Goal: Use online tool/utility: Utilize a website feature to perform a specific function

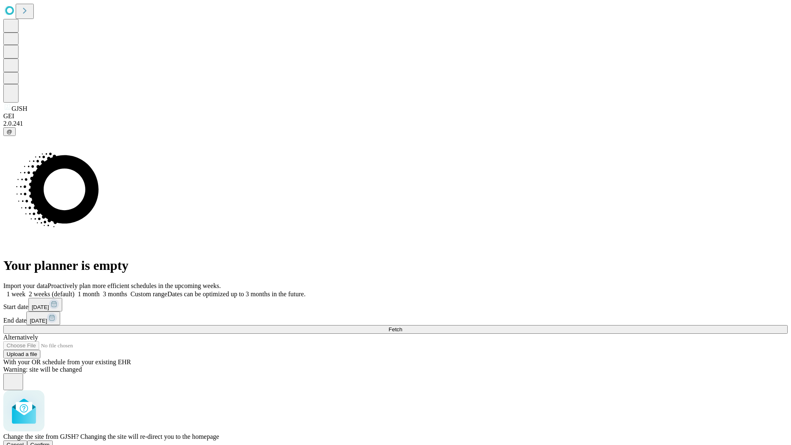
click at [50, 441] on span "Confirm" at bounding box center [39, 444] width 19 height 6
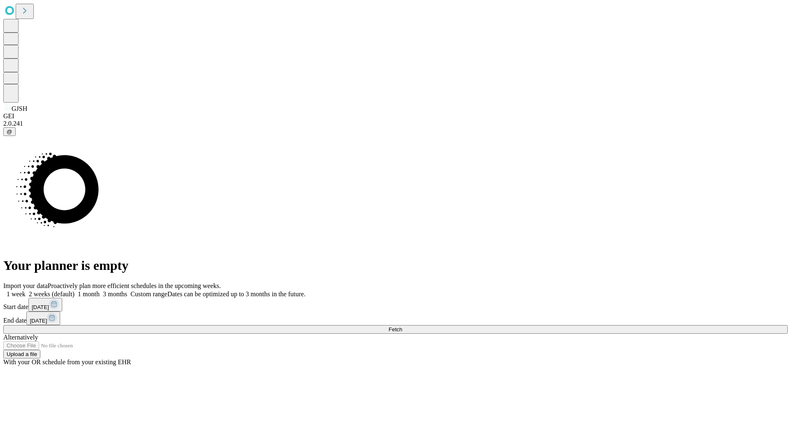
click at [26, 290] on label "1 week" at bounding box center [14, 293] width 22 height 7
click at [402, 326] on span "Fetch" at bounding box center [395, 329] width 14 height 6
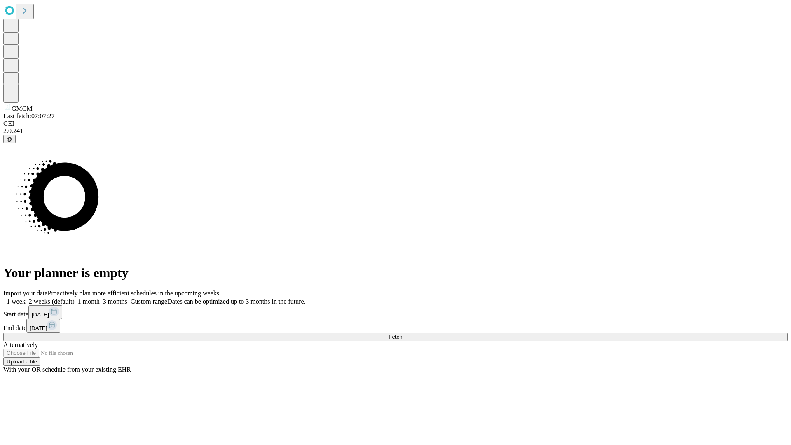
click at [26, 298] on label "1 week" at bounding box center [14, 301] width 22 height 7
click at [402, 333] on span "Fetch" at bounding box center [395, 336] width 14 height 6
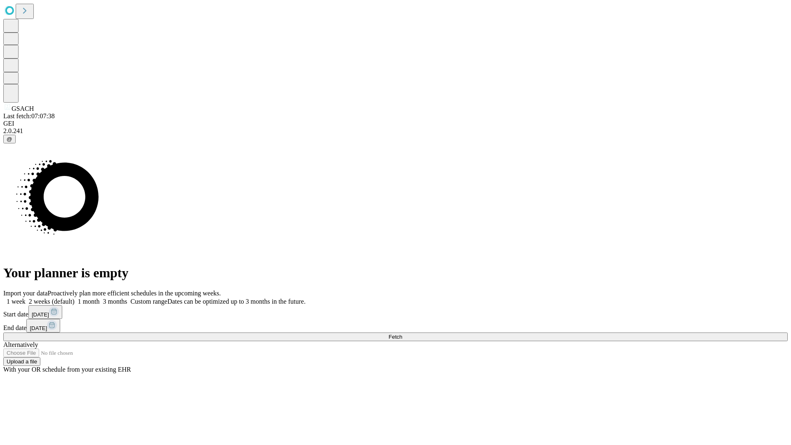
click at [402, 333] on span "Fetch" at bounding box center [395, 336] width 14 height 6
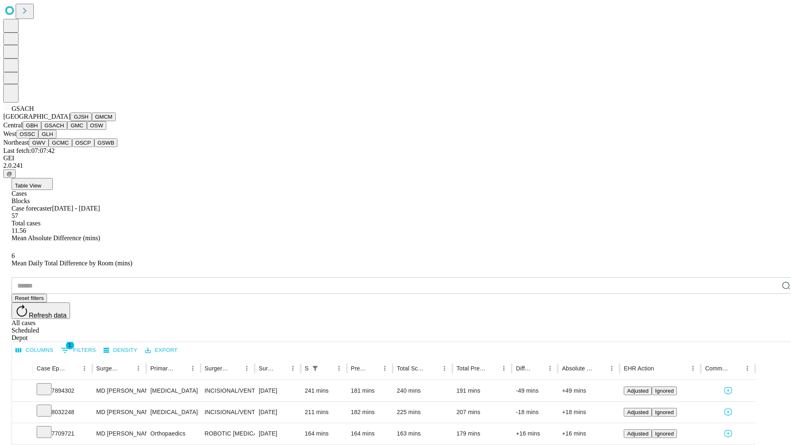
click at [67, 130] on button "GMC" at bounding box center [76, 125] width 19 height 9
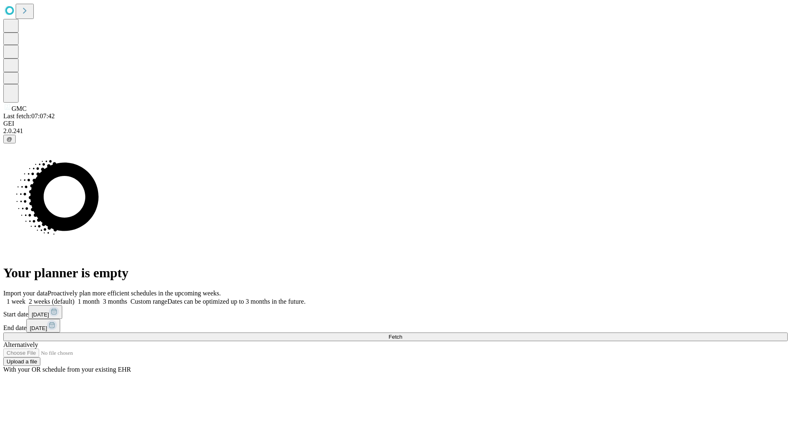
click at [26, 298] on label "1 week" at bounding box center [14, 301] width 22 height 7
click at [402, 333] on span "Fetch" at bounding box center [395, 336] width 14 height 6
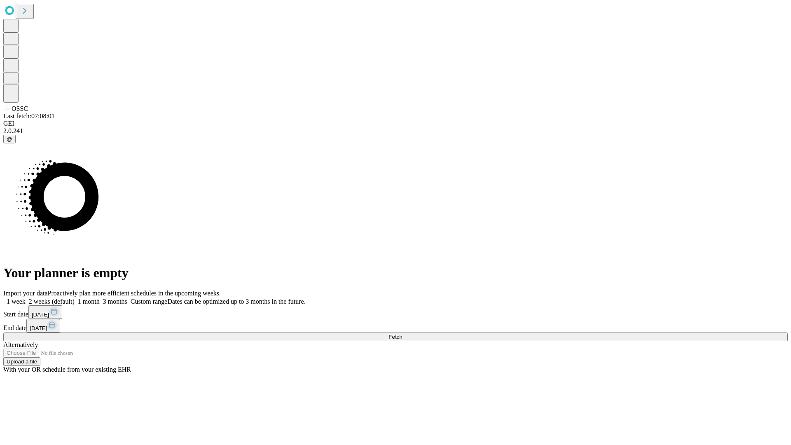
click at [26, 298] on label "1 week" at bounding box center [14, 301] width 22 height 7
click at [402, 333] on span "Fetch" at bounding box center [395, 336] width 14 height 6
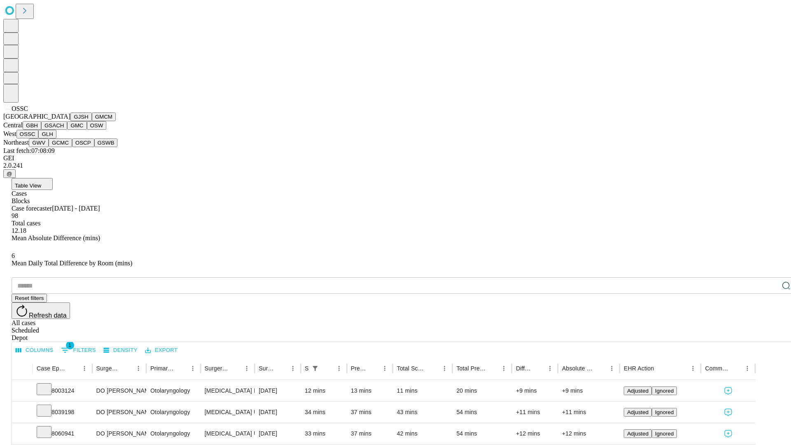
click at [56, 138] on button "GLH" at bounding box center [47, 134] width 18 height 9
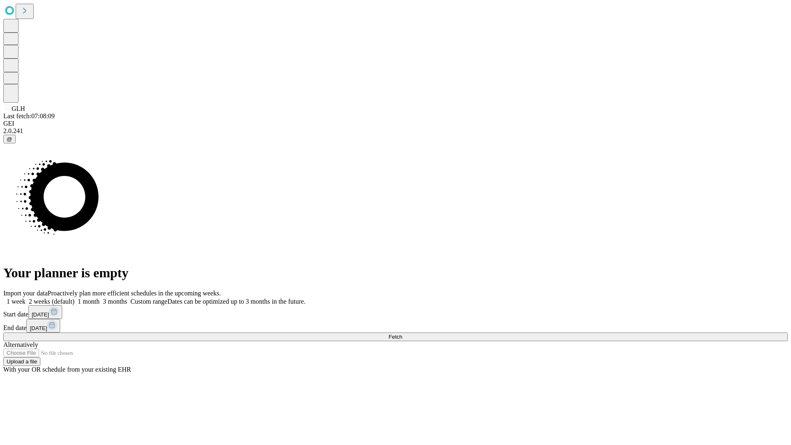
click at [26, 298] on label "1 week" at bounding box center [14, 301] width 22 height 7
click at [402, 333] on span "Fetch" at bounding box center [395, 336] width 14 height 6
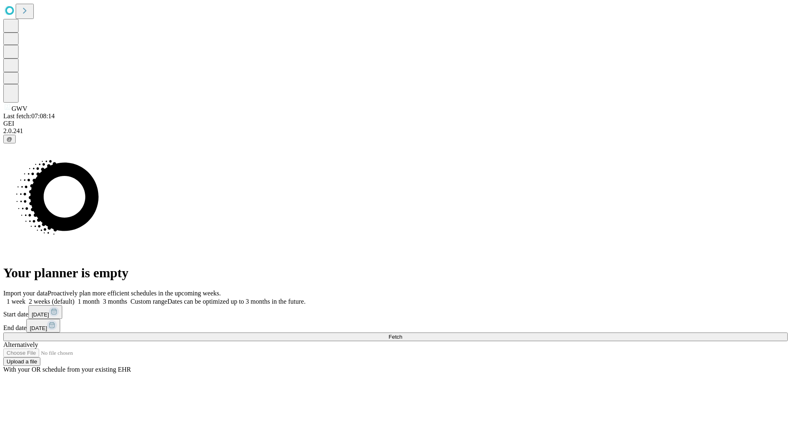
click at [26, 298] on label "1 week" at bounding box center [14, 301] width 22 height 7
click at [402, 333] on span "Fetch" at bounding box center [395, 336] width 14 height 6
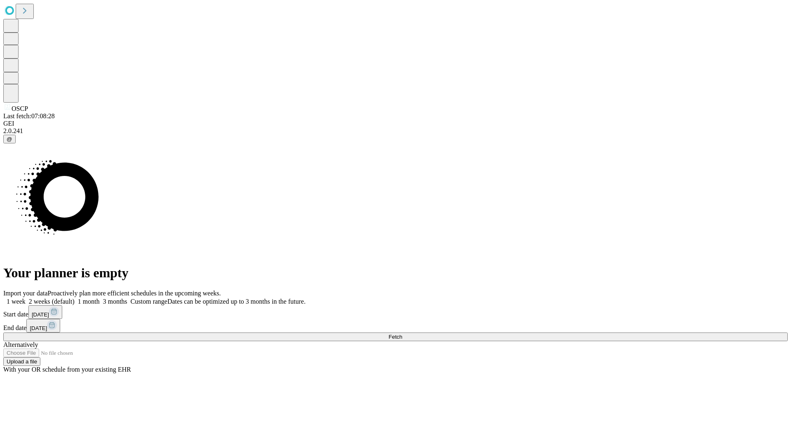
click at [26, 298] on label "1 week" at bounding box center [14, 301] width 22 height 7
click at [402, 333] on span "Fetch" at bounding box center [395, 336] width 14 height 6
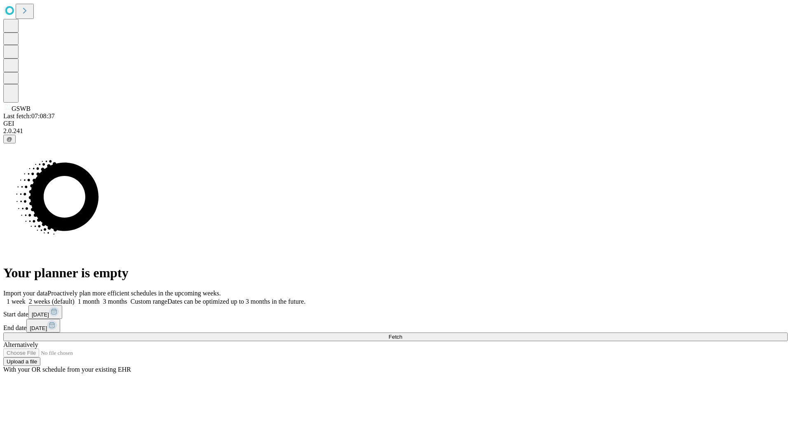
click at [26, 298] on label "1 week" at bounding box center [14, 301] width 22 height 7
click at [402, 333] on span "Fetch" at bounding box center [395, 336] width 14 height 6
